Goal: Information Seeking & Learning: Learn about a topic

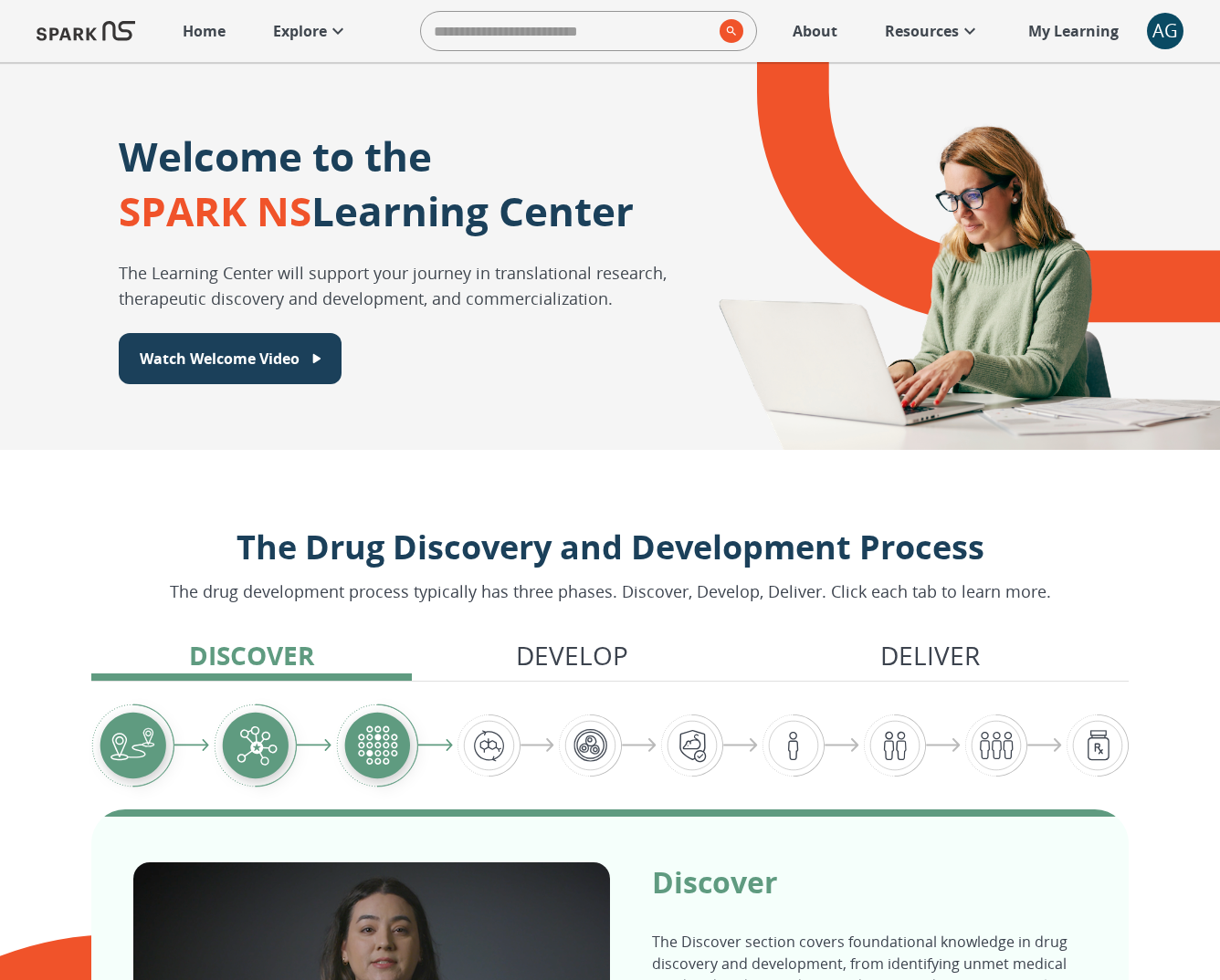
click at [610, 28] on input "search" at bounding box center [567, 31] width 292 height 37
type input "*********"
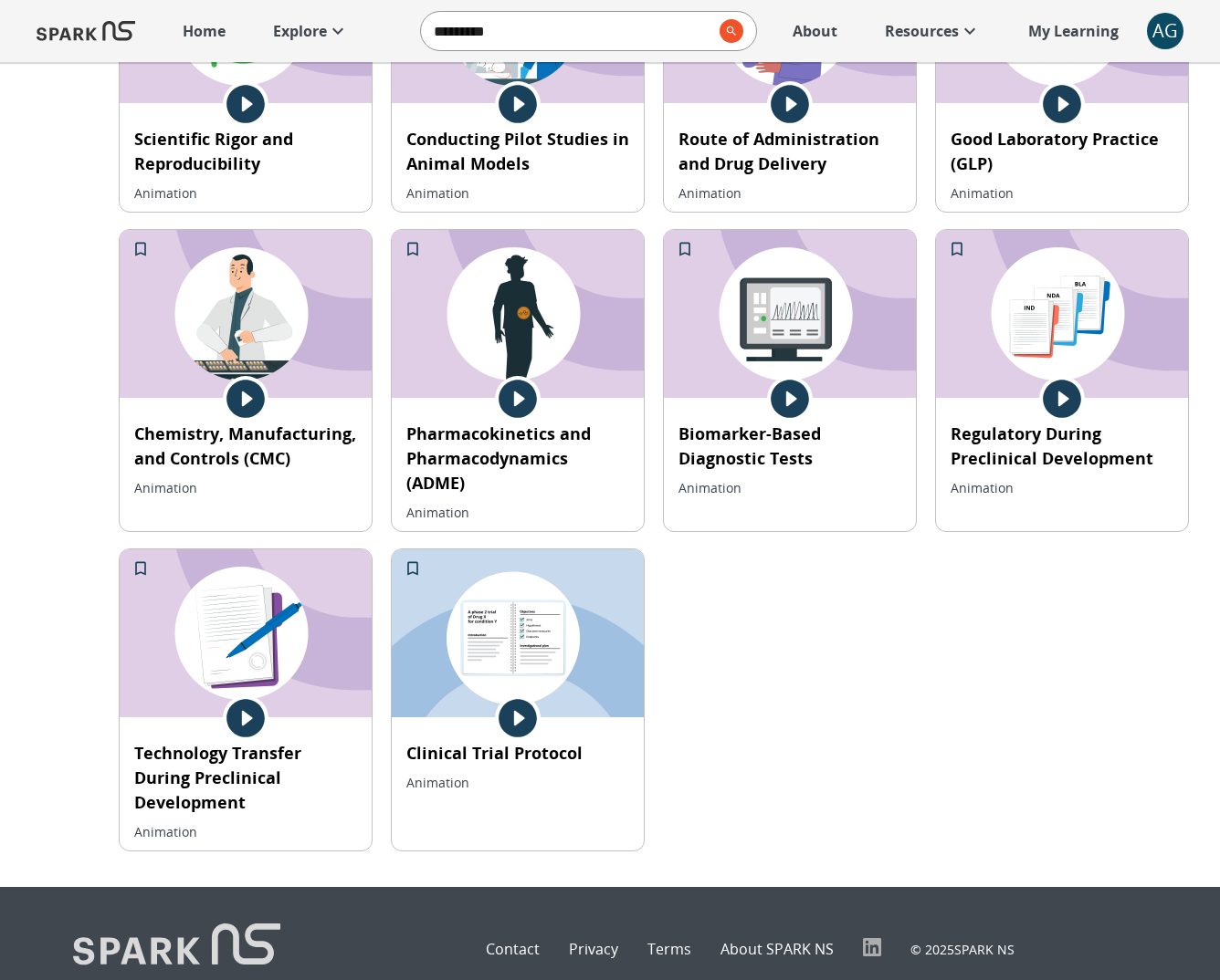
scroll to position [1219, 0]
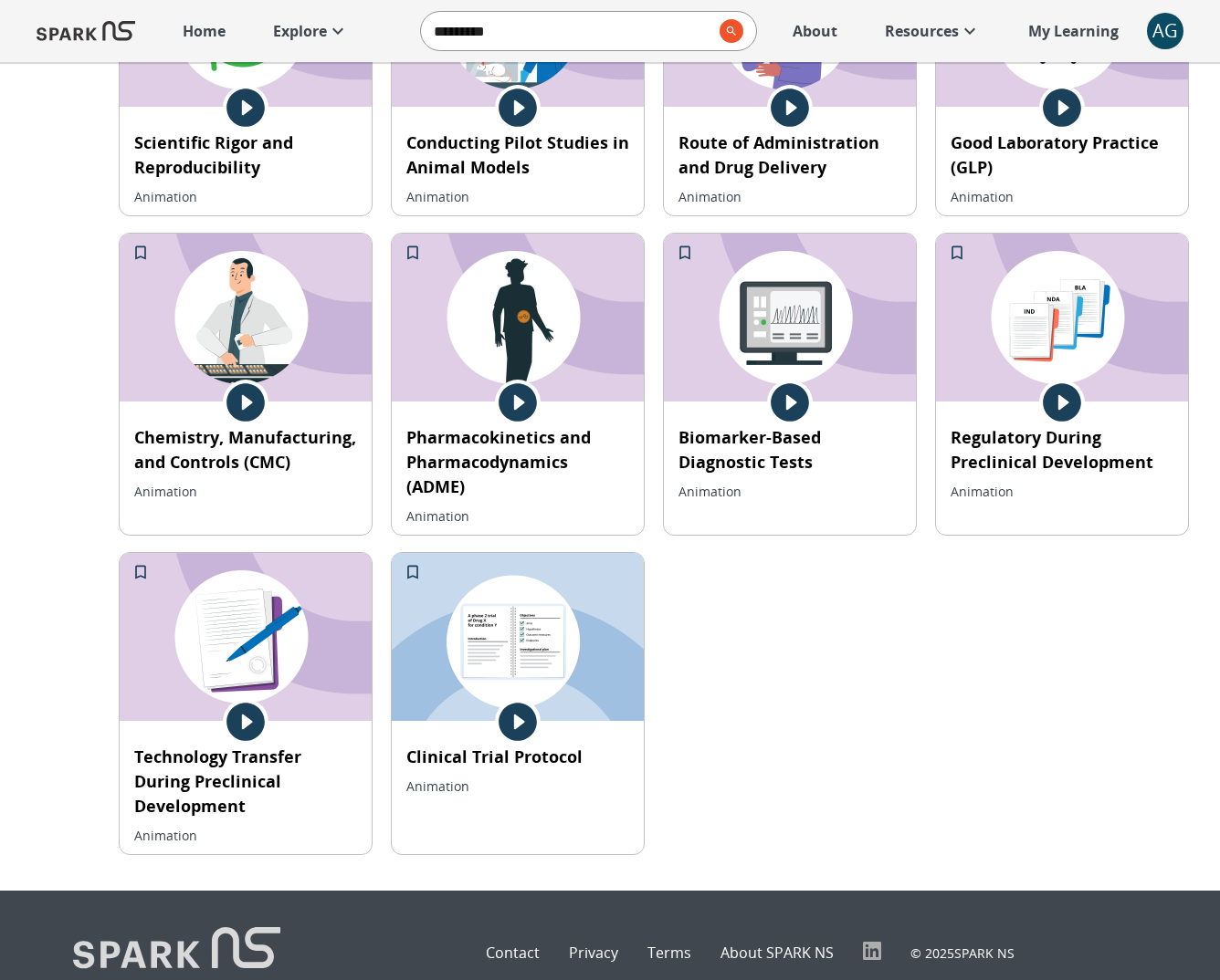
click at [286, 36] on p "Explore" at bounding box center [300, 31] width 54 height 22
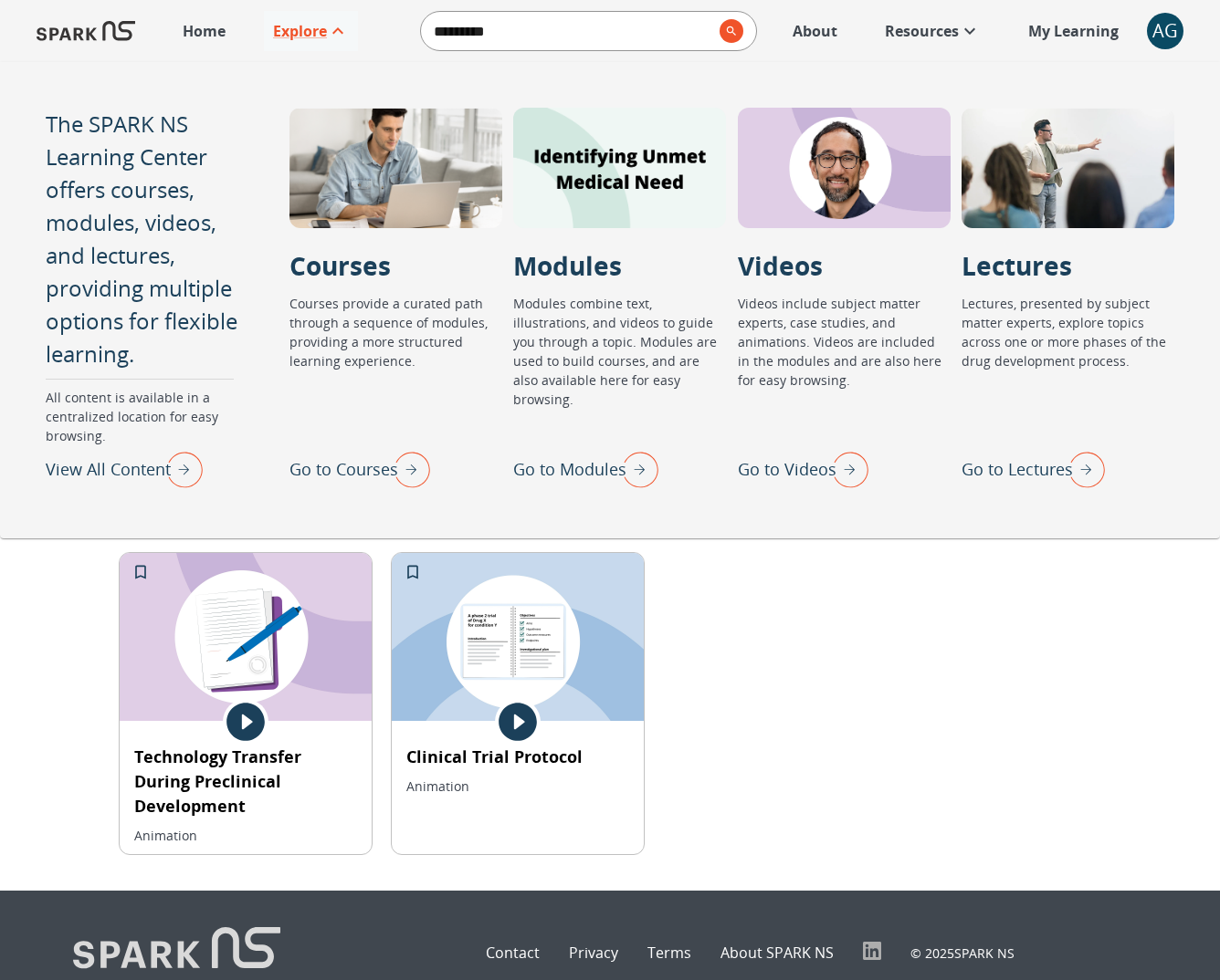
click at [860, 470] on img "Go to Videos" at bounding box center [845, 468] width 45 height 47
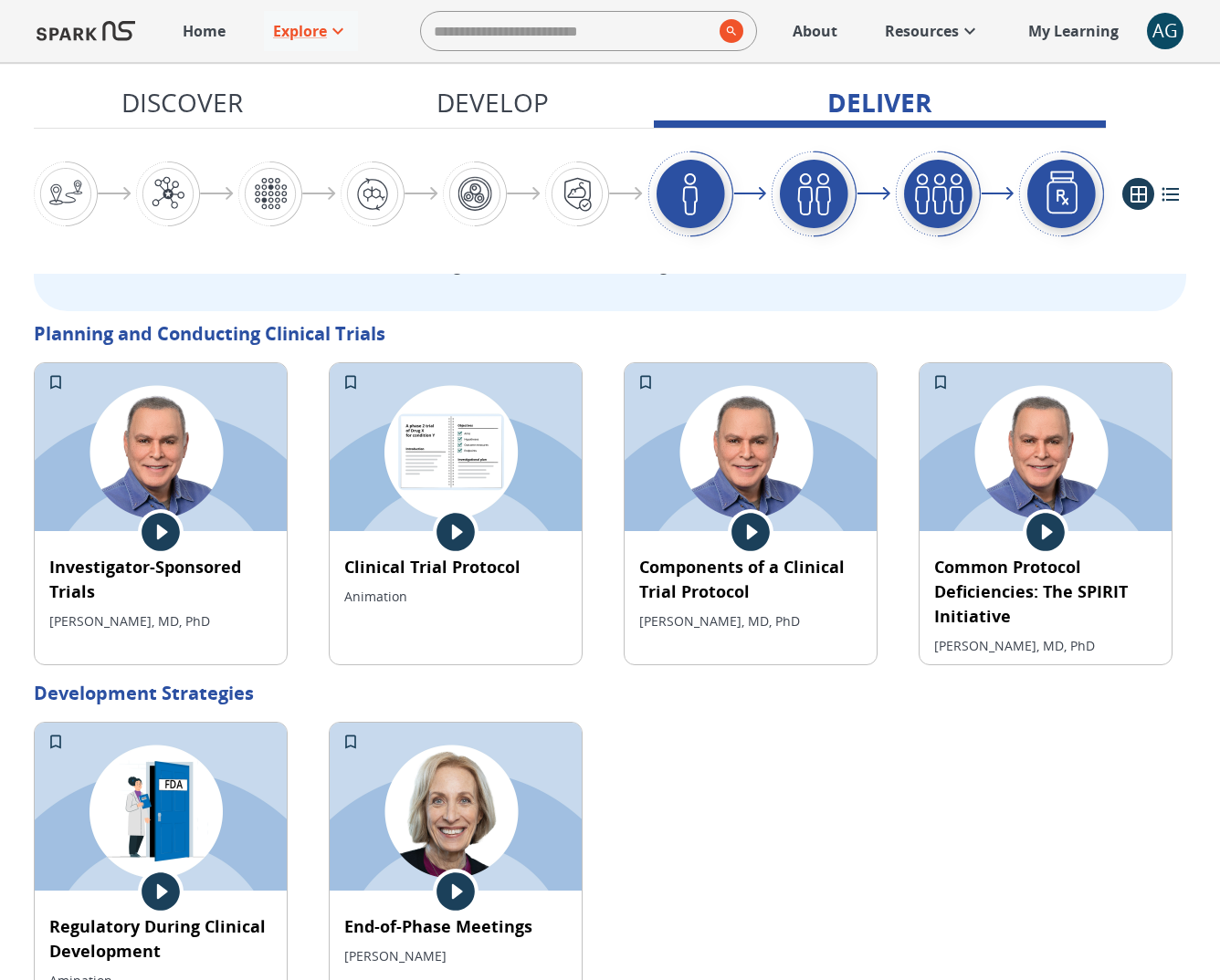
scroll to position [3906, 0]
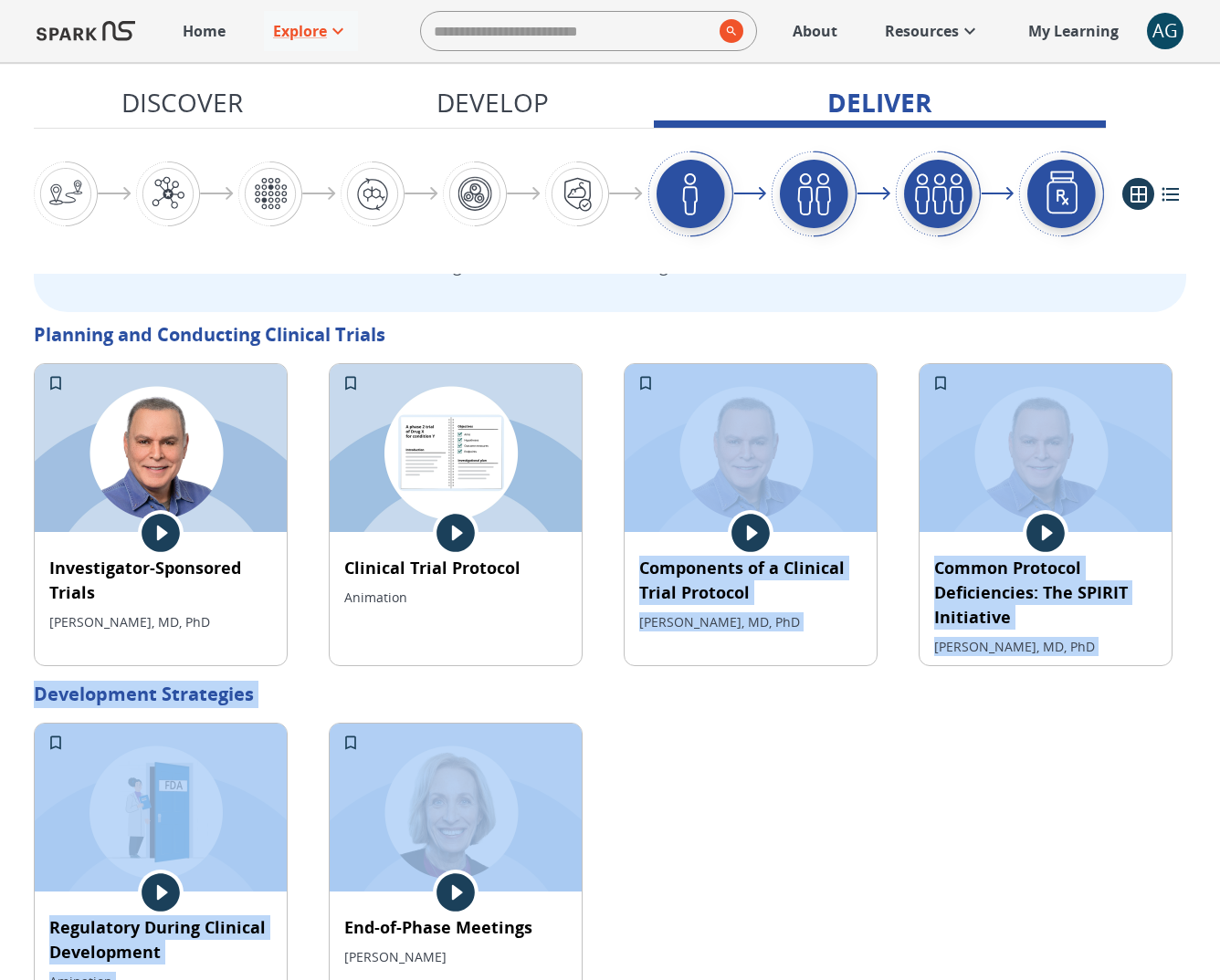
drag, startPoint x: 417, startPoint y: 536, endPoint x: 731, endPoint y: 686, distance: 348.0
click at [716, 669] on div "Planning and Conducting Clinical Trials Investigator-Sponsored Trials [PERSON_N…" at bounding box center [610, 661] width 1152 height 680
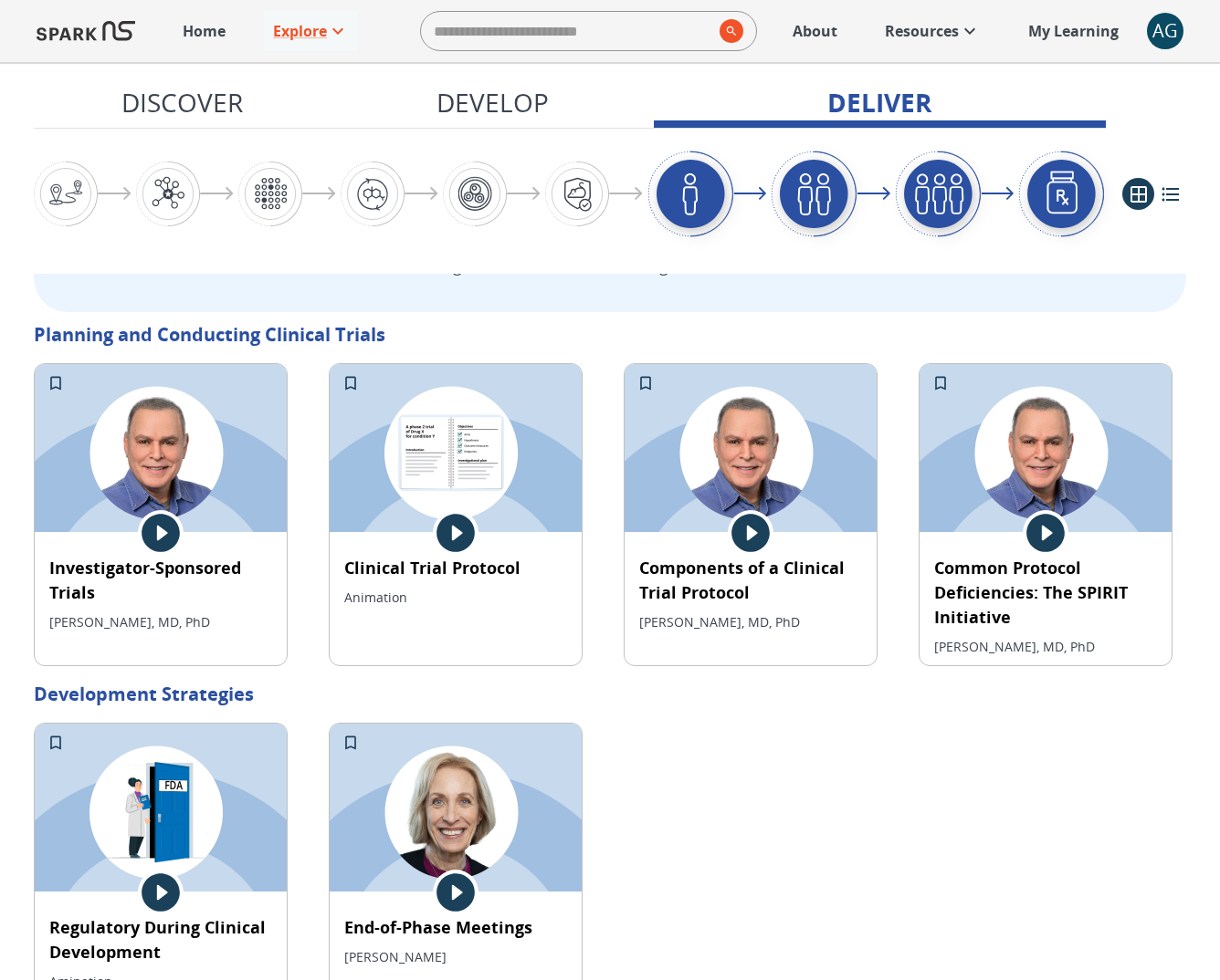
click at [739, 723] on div "Regulatory During Clinical Development Amination End-of-Phase Meetings [PERSON_…" at bounding box center [610, 862] width 1152 height 278
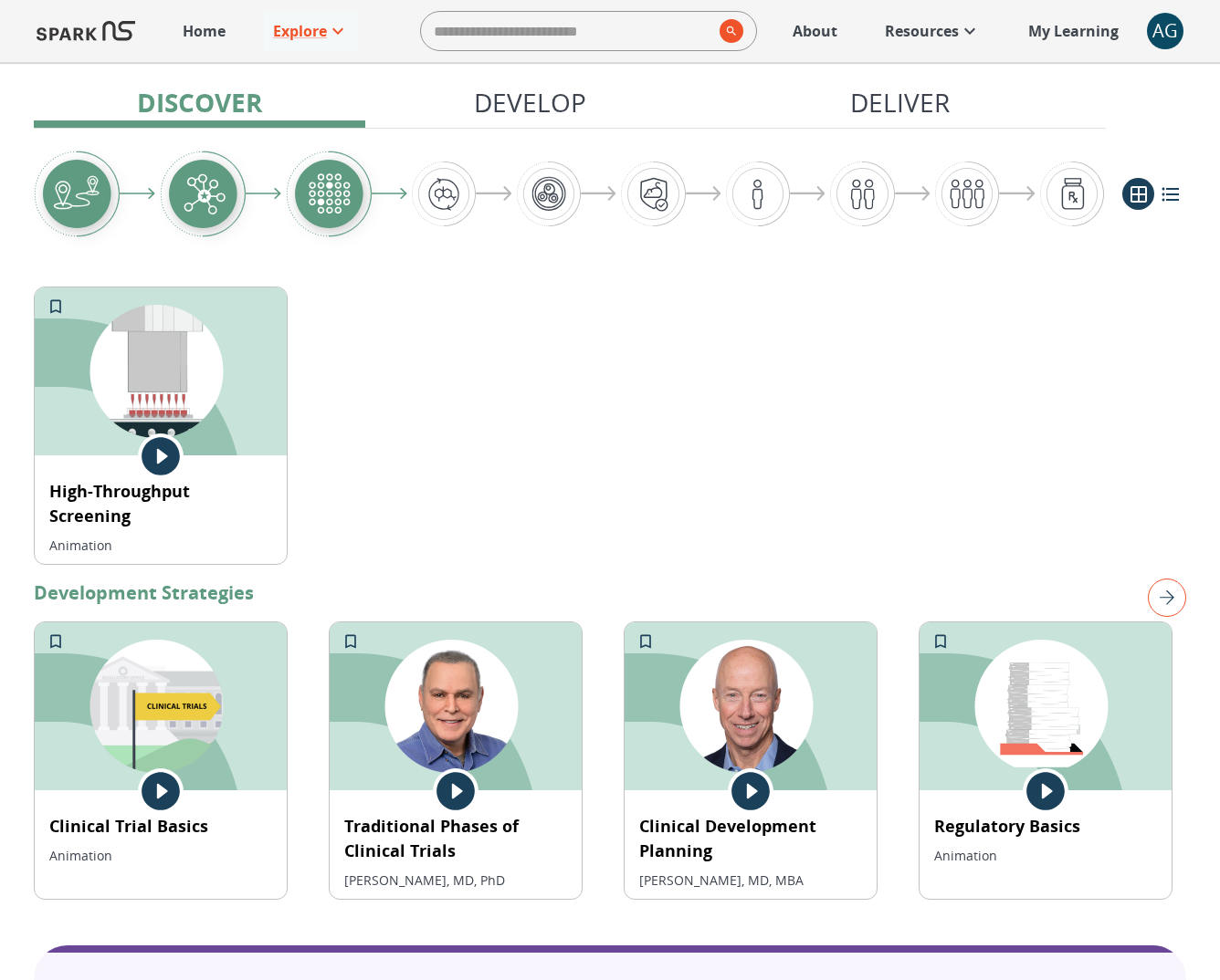
scroll to position [1106, 0]
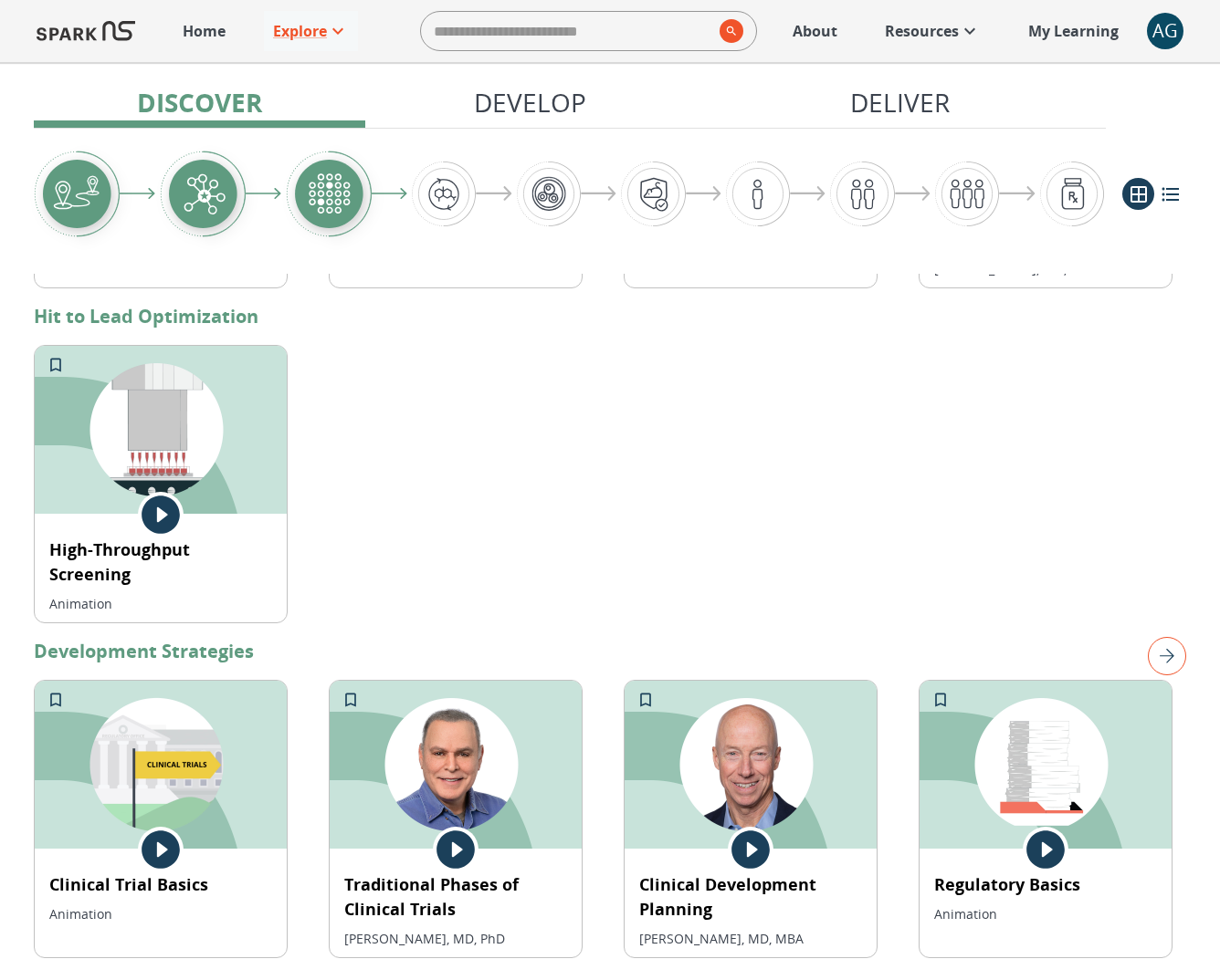
click at [470, 40] on input "search" at bounding box center [567, 31] width 292 height 37
type input "*********"
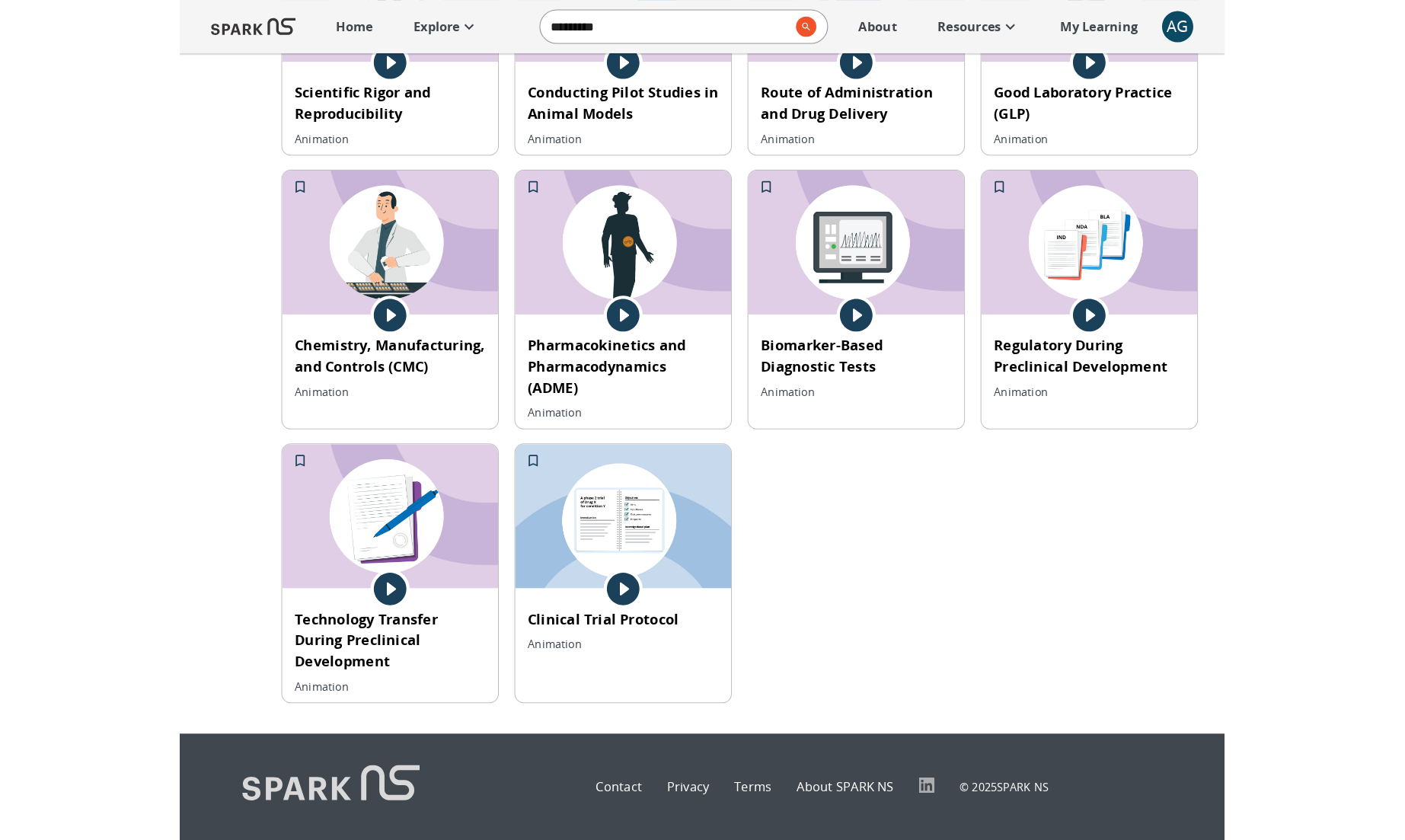
scroll to position [1024, 0]
